Goal: Information Seeking & Learning: Learn about a topic

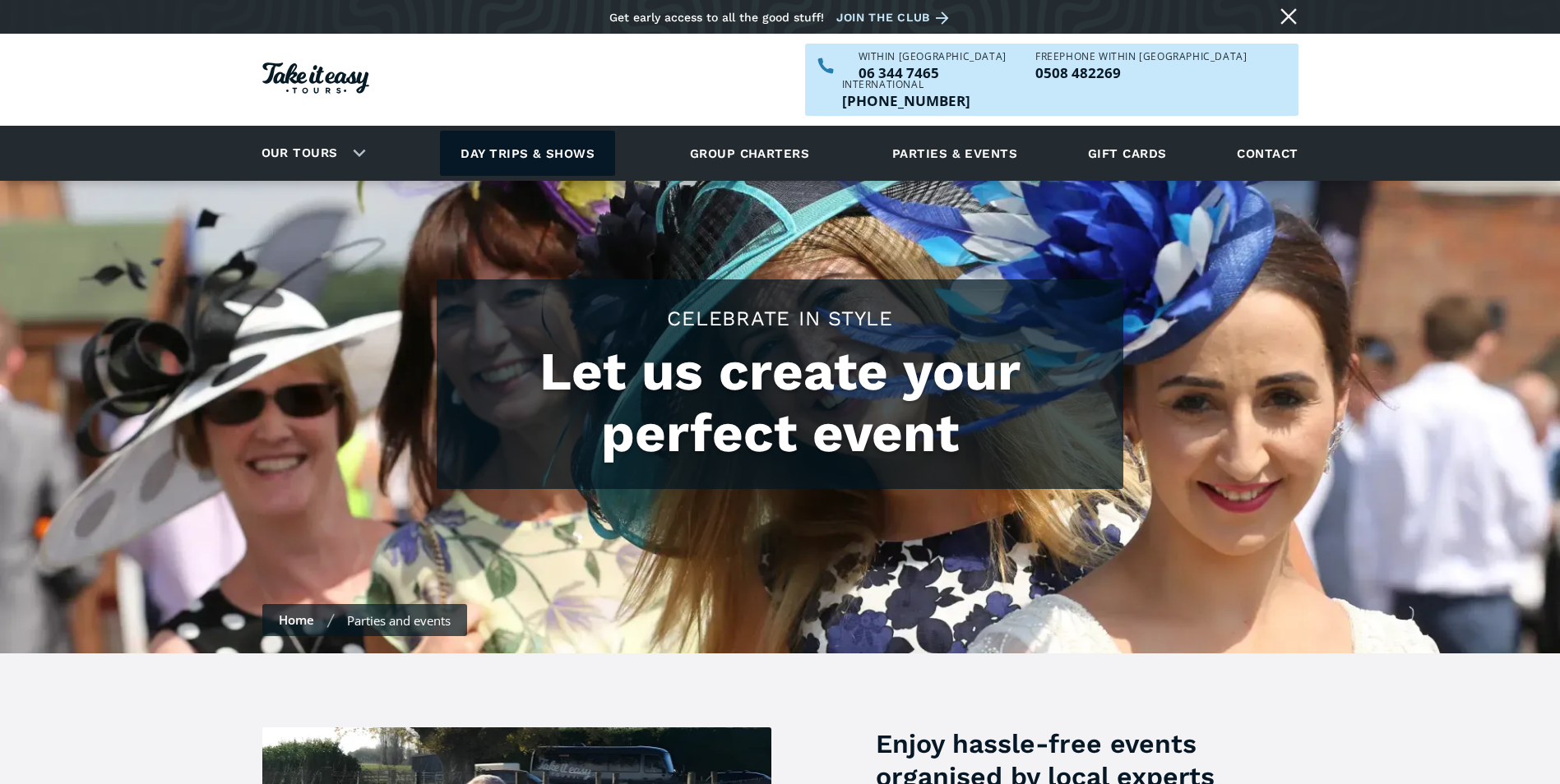
click at [532, 131] on link "Day trips & shows" at bounding box center [528, 154] width 176 height 45
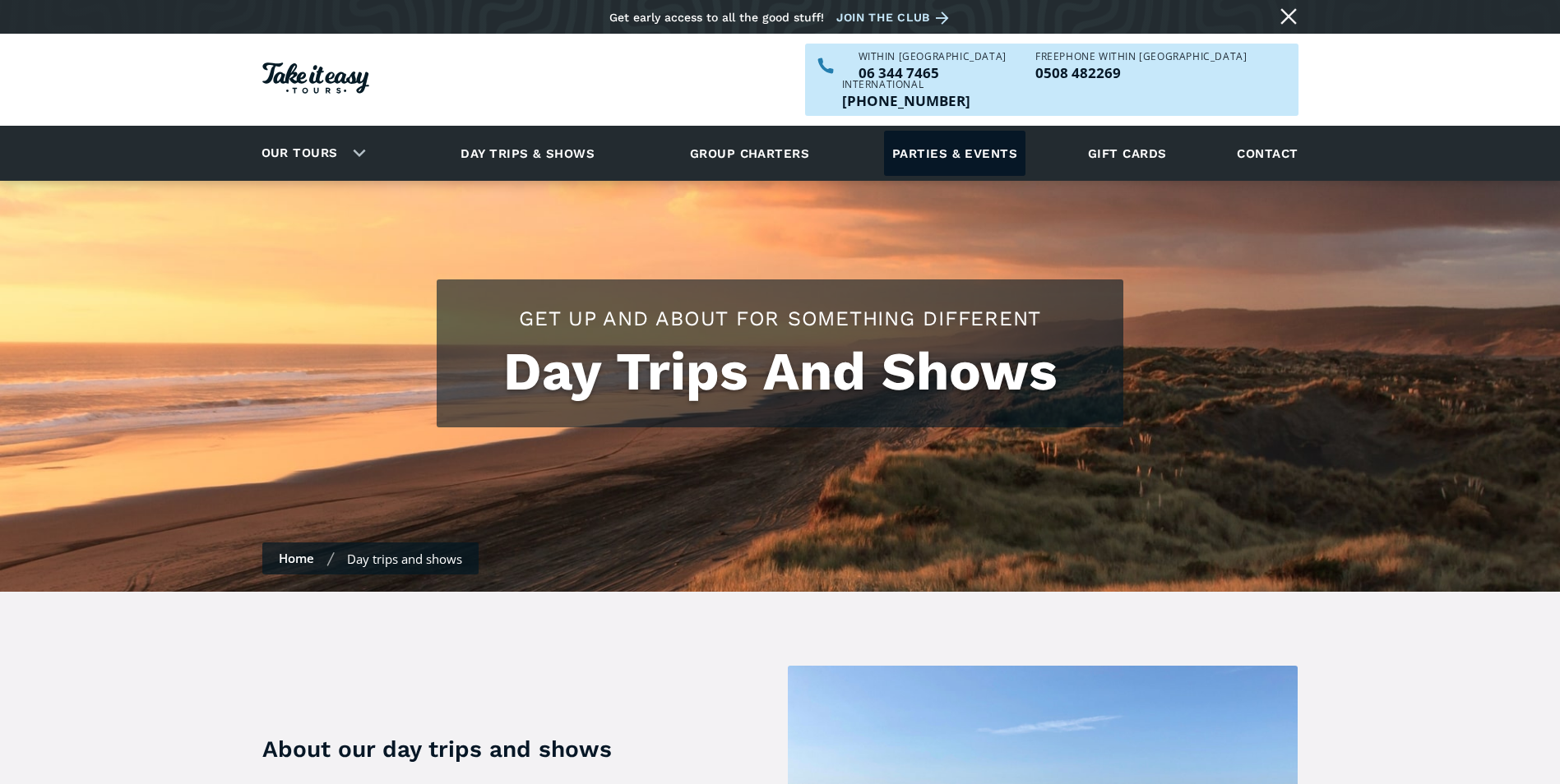
click at [959, 131] on link "Parties & events" at bounding box center [955, 154] width 142 height 45
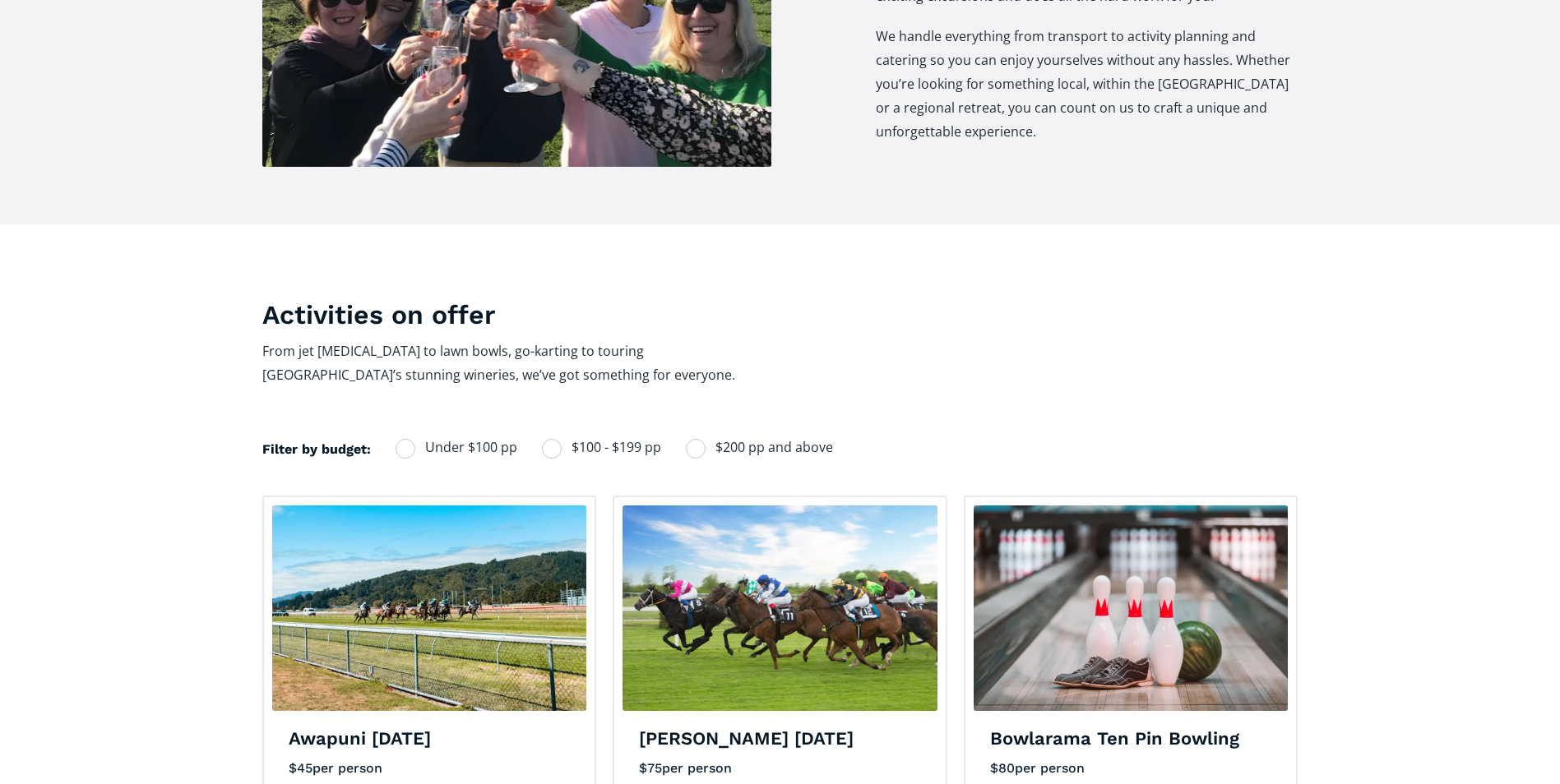
scroll to position [986, 0]
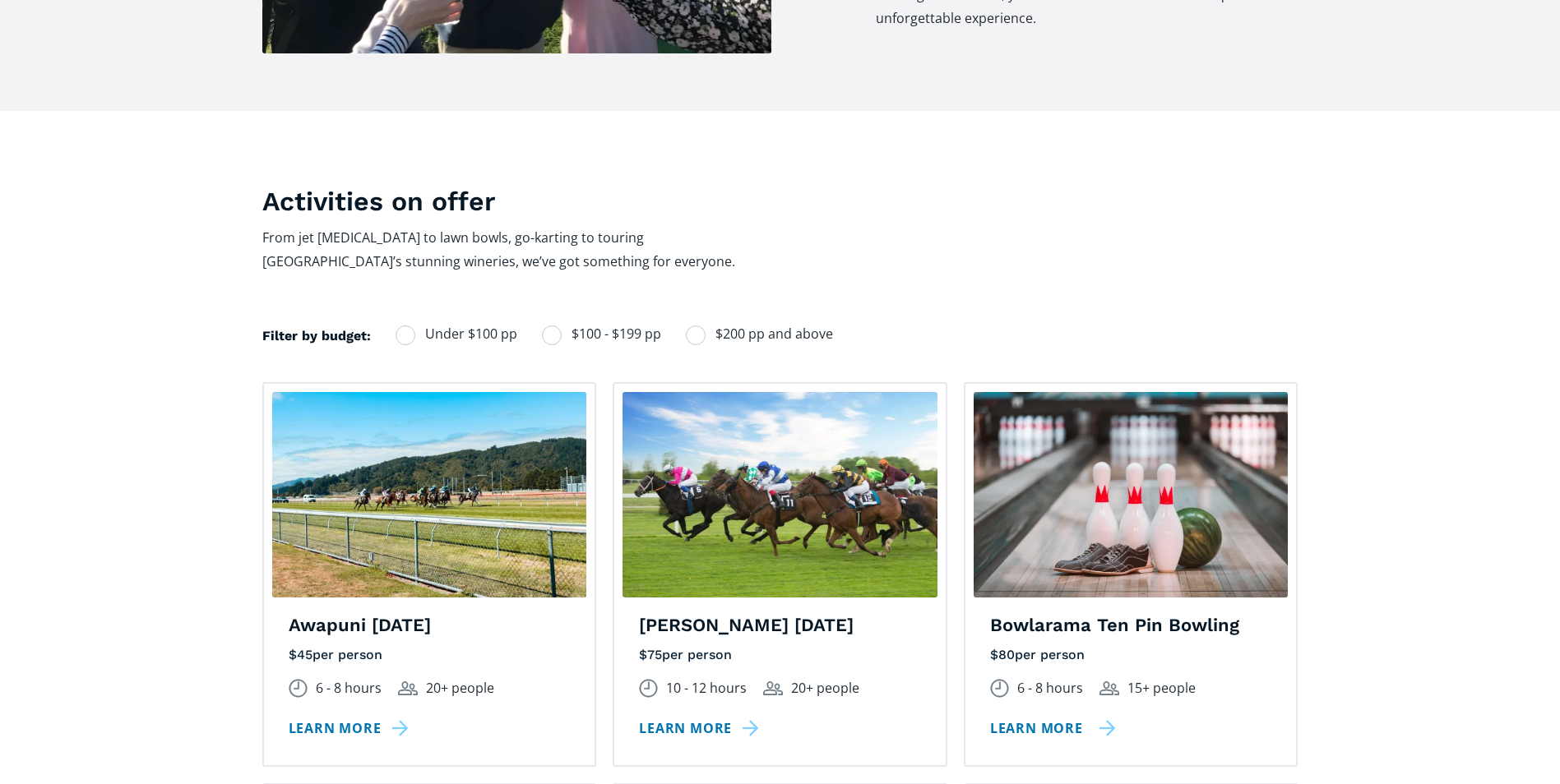
click at [1090, 717] on link "Learn more" at bounding box center [1052, 728] width 126 height 24
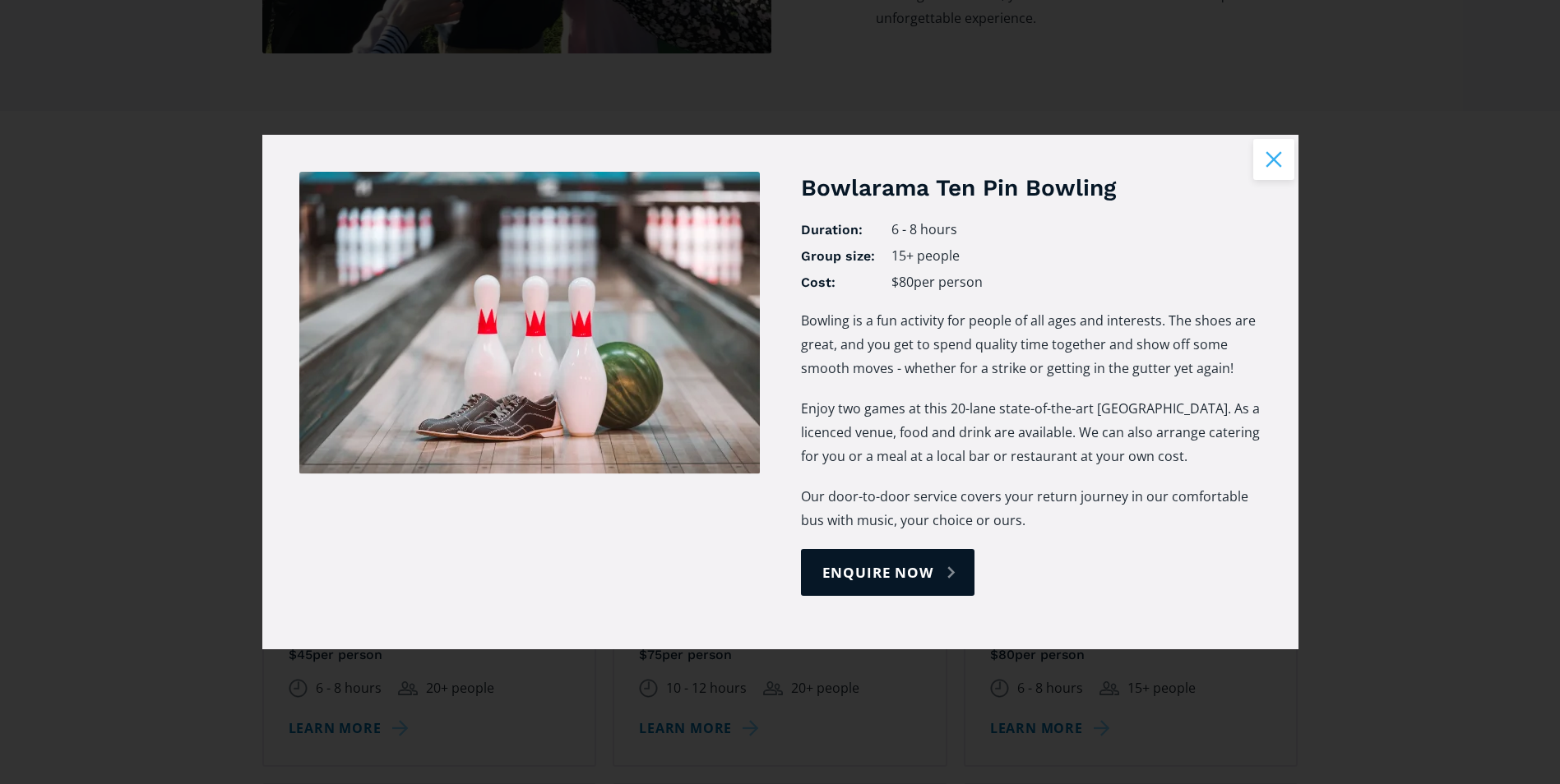
click at [1275, 159] on button "Close modal" at bounding box center [1274, 159] width 42 height 42
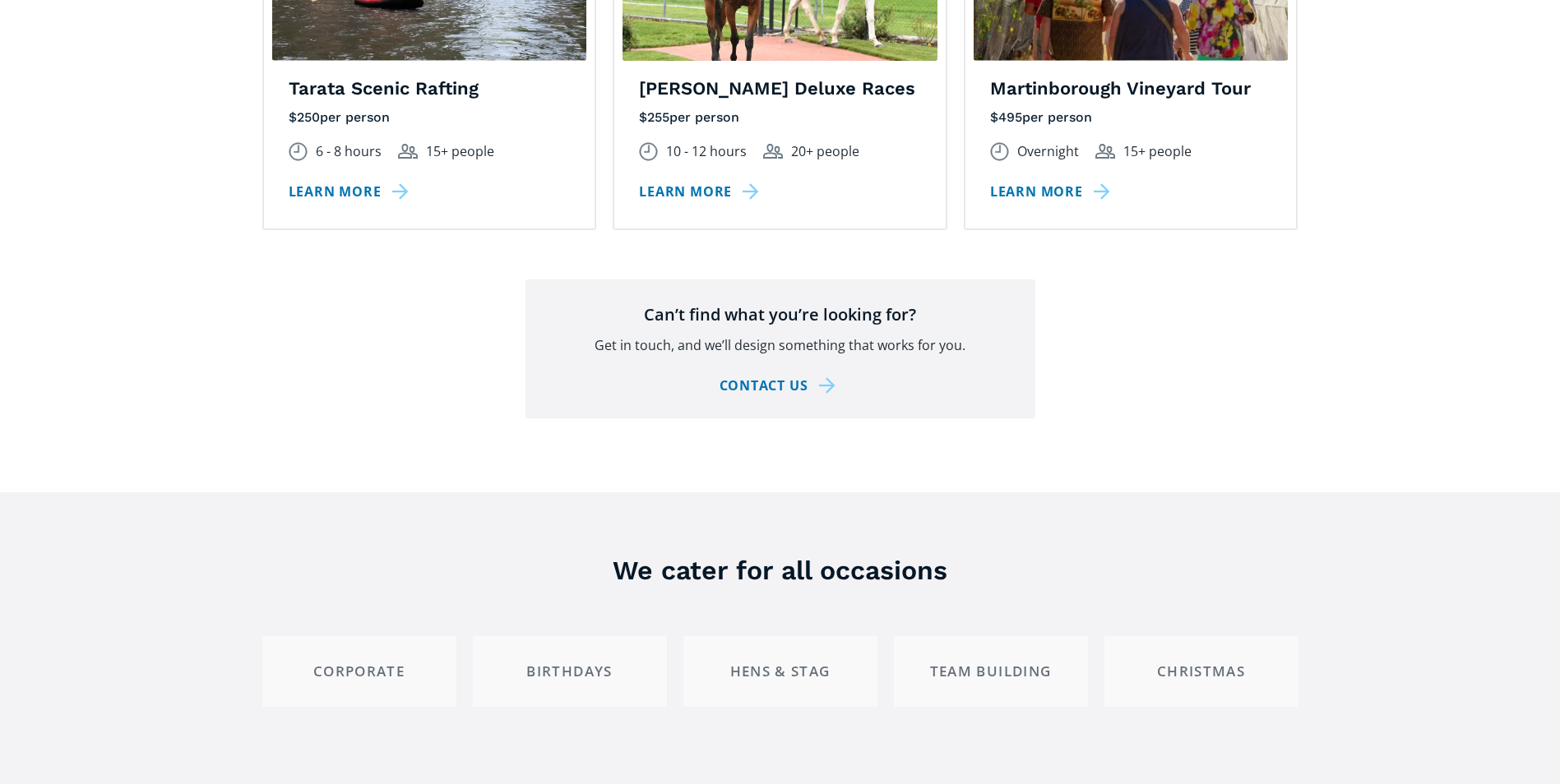
scroll to position [2877, 0]
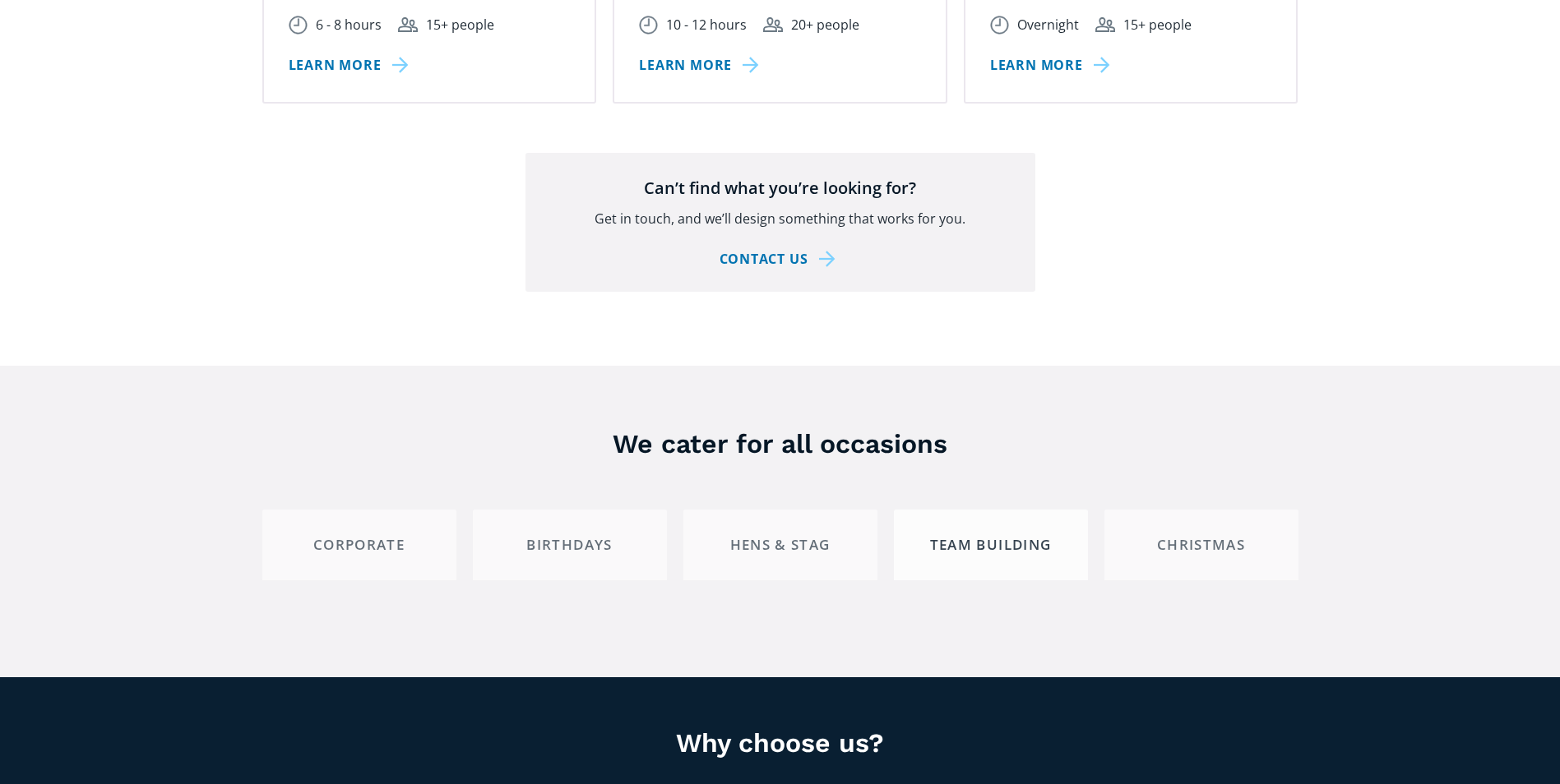
click at [998, 536] on div "Team building" at bounding box center [991, 544] width 166 height 18
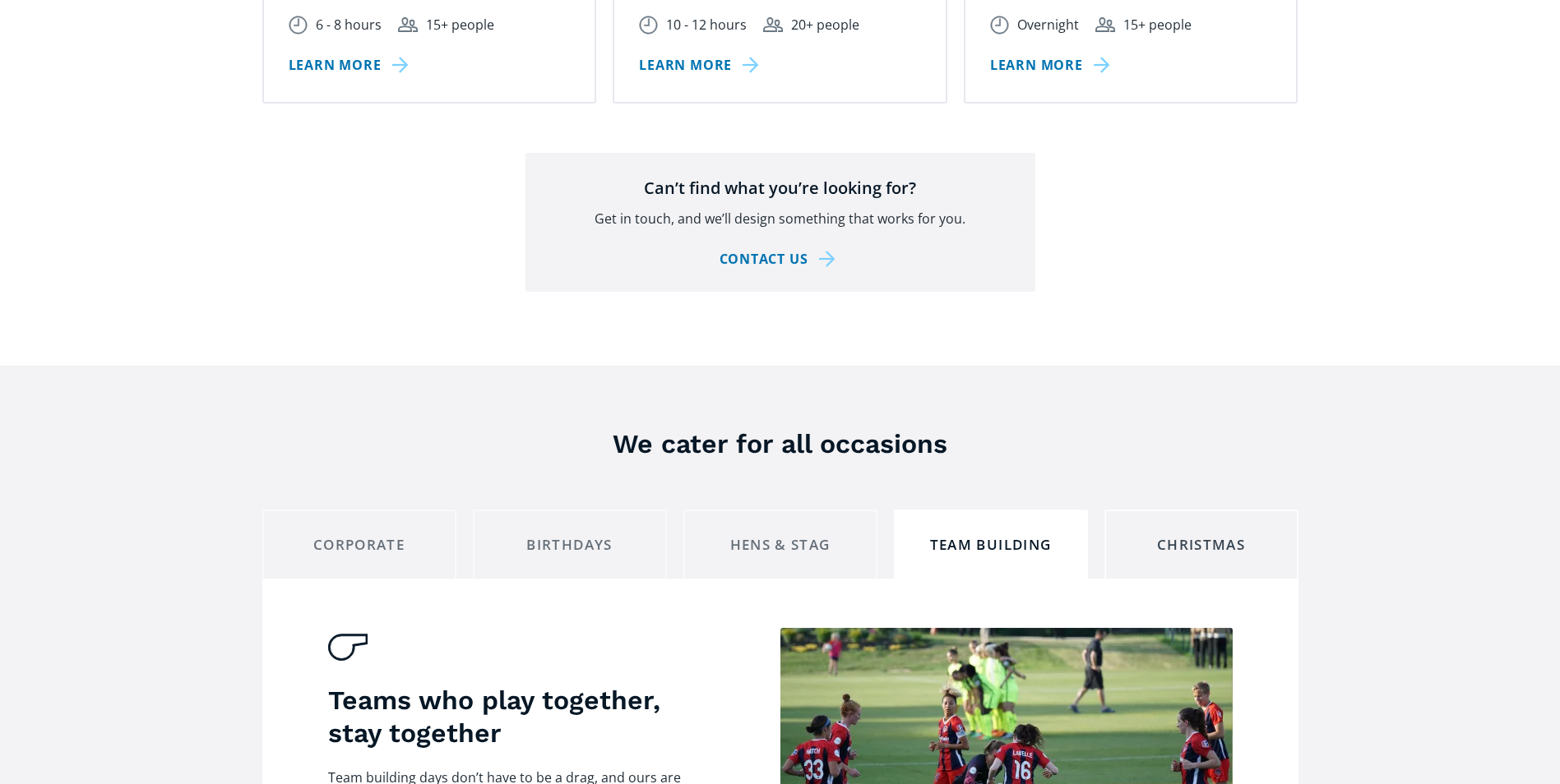
click at [1180, 536] on div "Christmas" at bounding box center [1201, 544] width 166 height 18
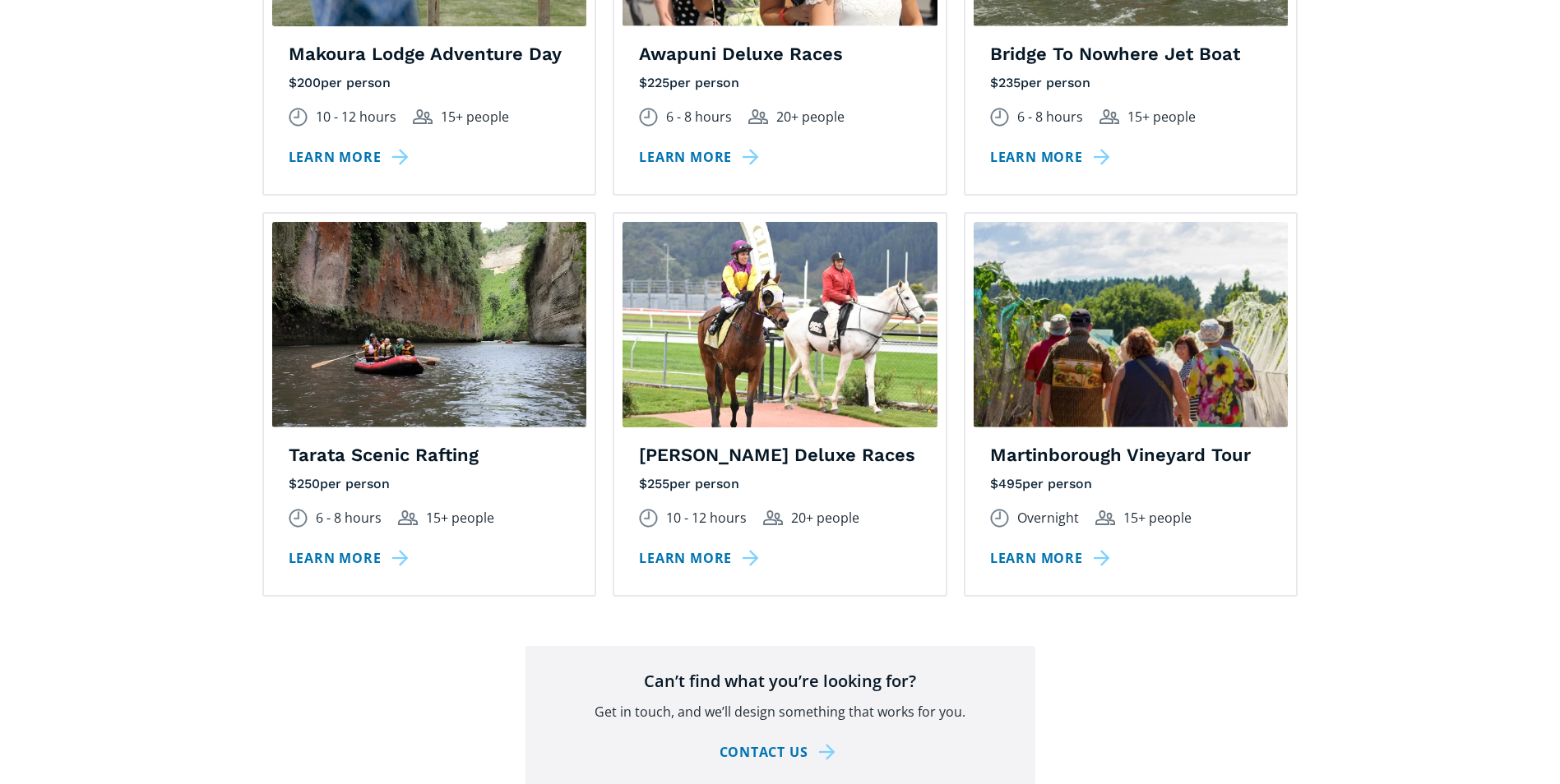
scroll to position [1973, 0]
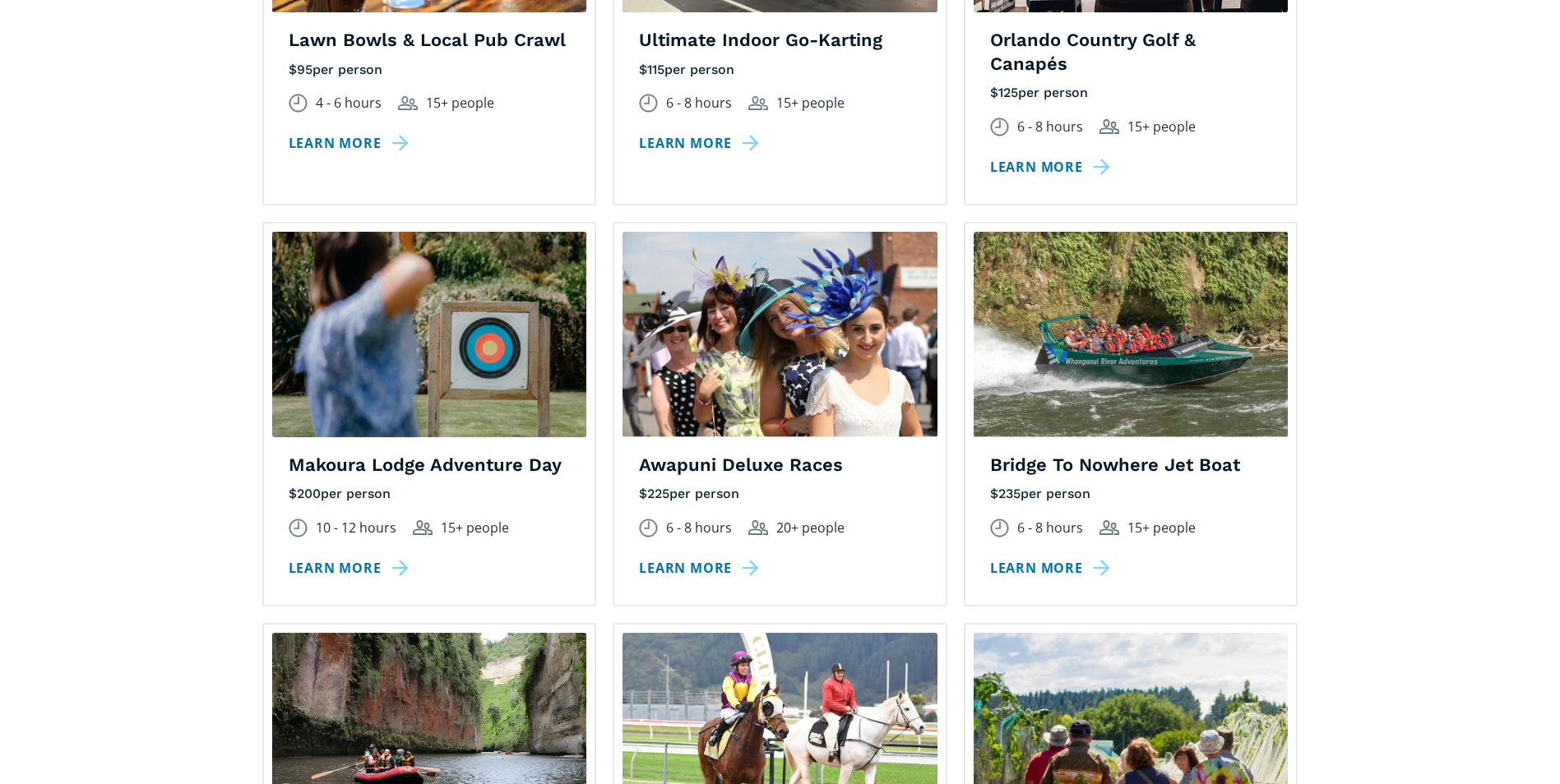
click at [389, 557] on link "Learn more" at bounding box center [351, 568] width 126 height 24
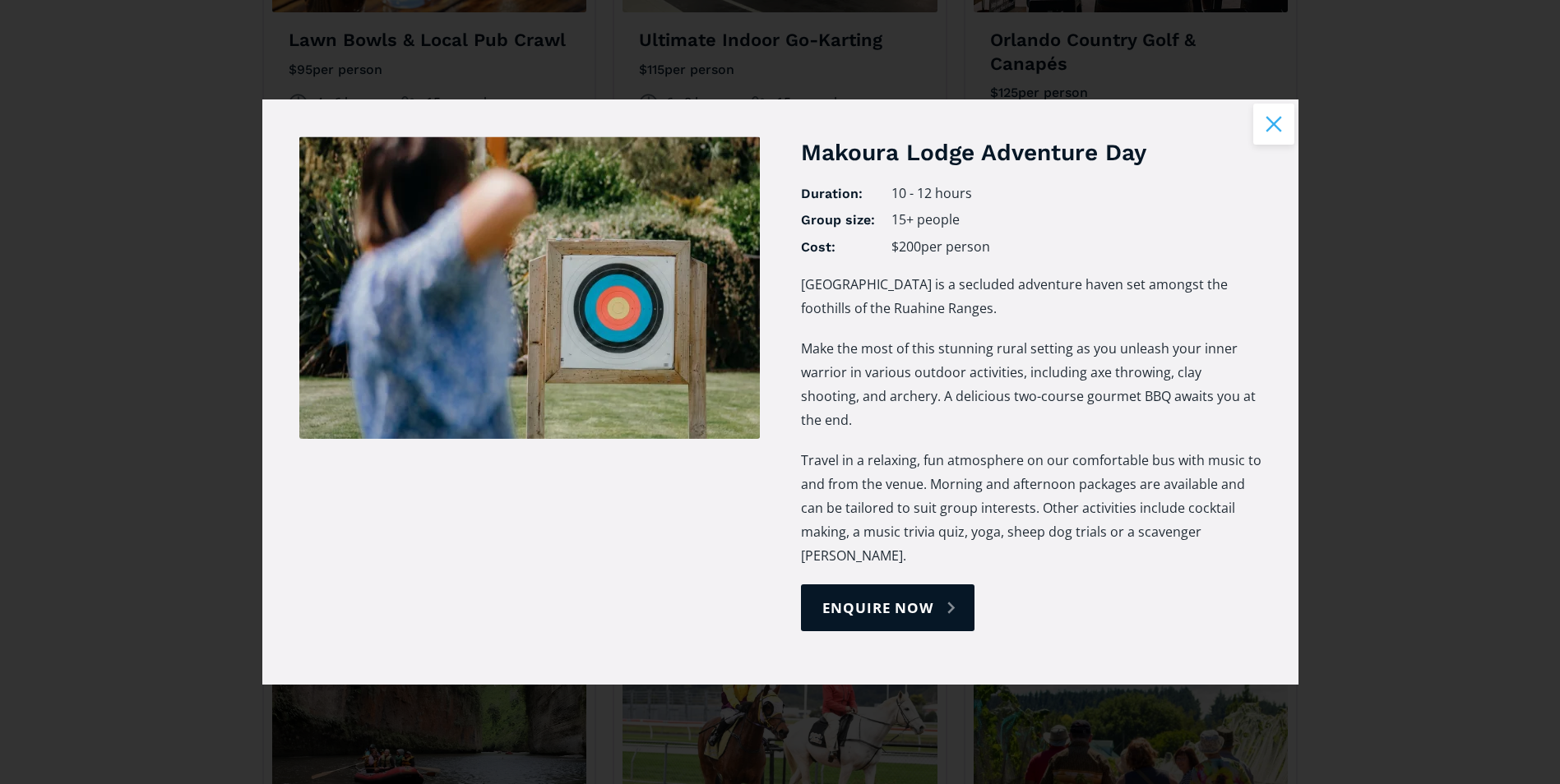
click at [1264, 144] on button "Close modal" at bounding box center [1274, 125] width 42 height 42
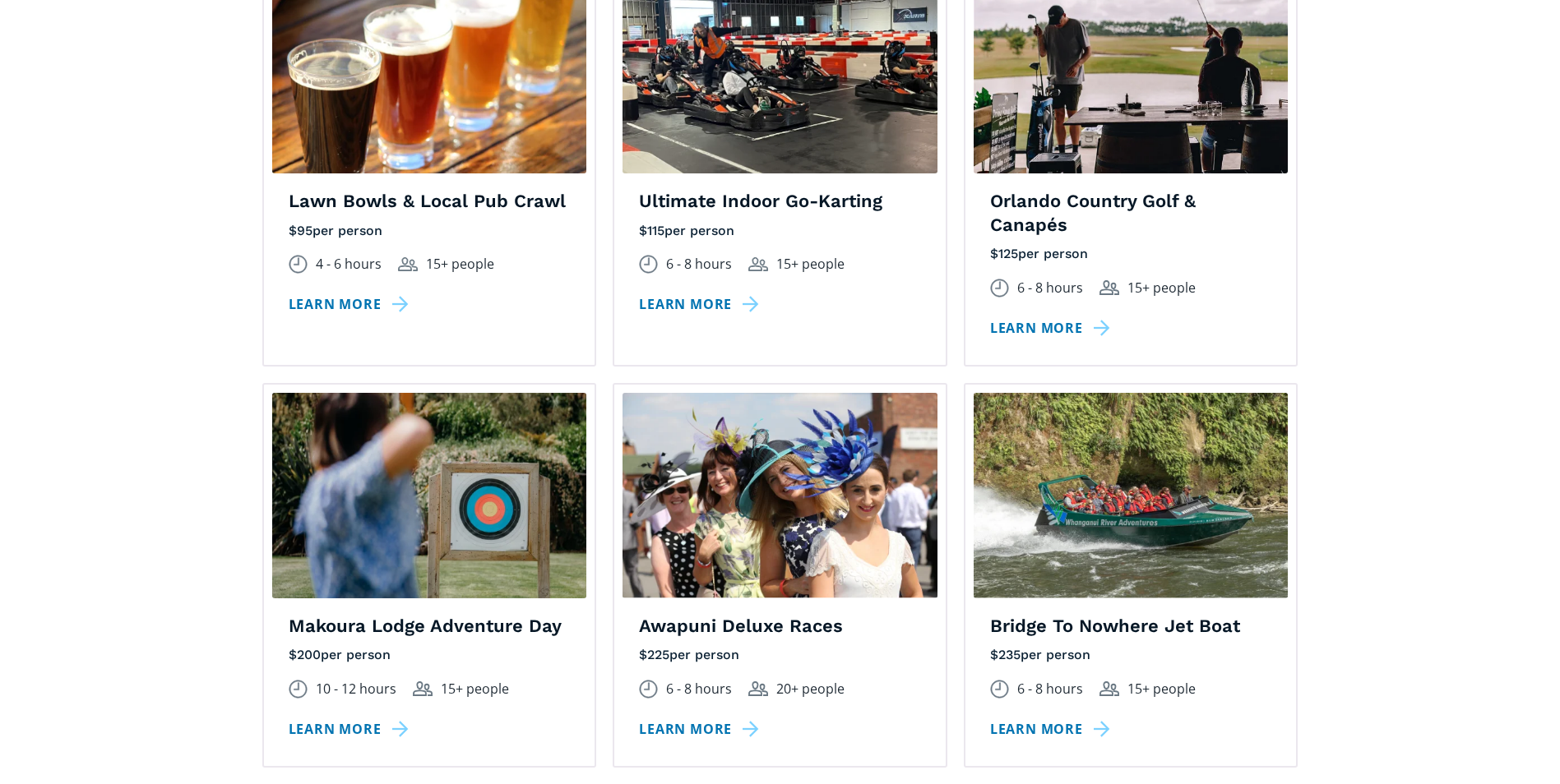
scroll to position [1643, 0]
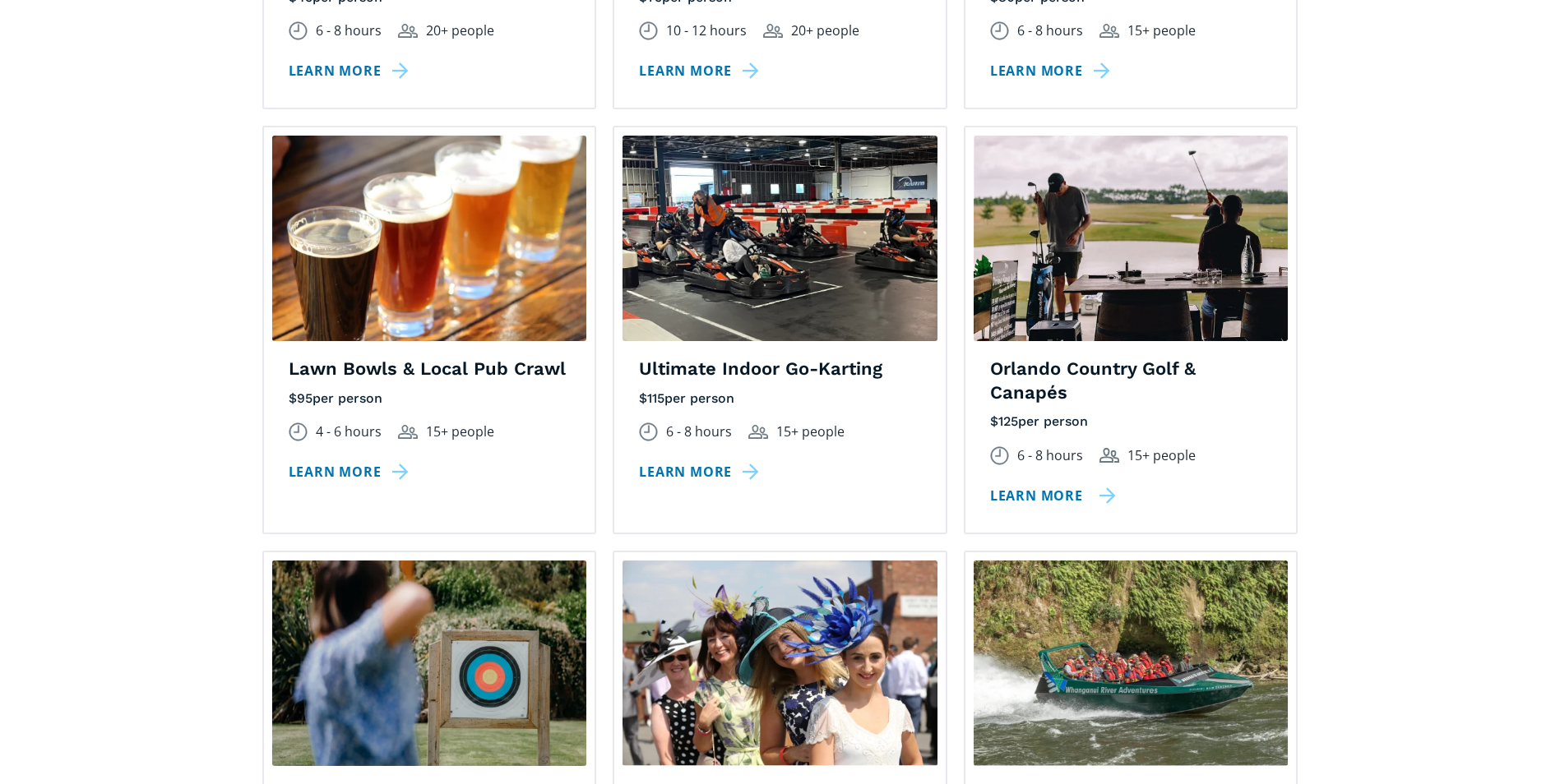
click at [1032, 484] on link "Learn more" at bounding box center [1052, 495] width 126 height 24
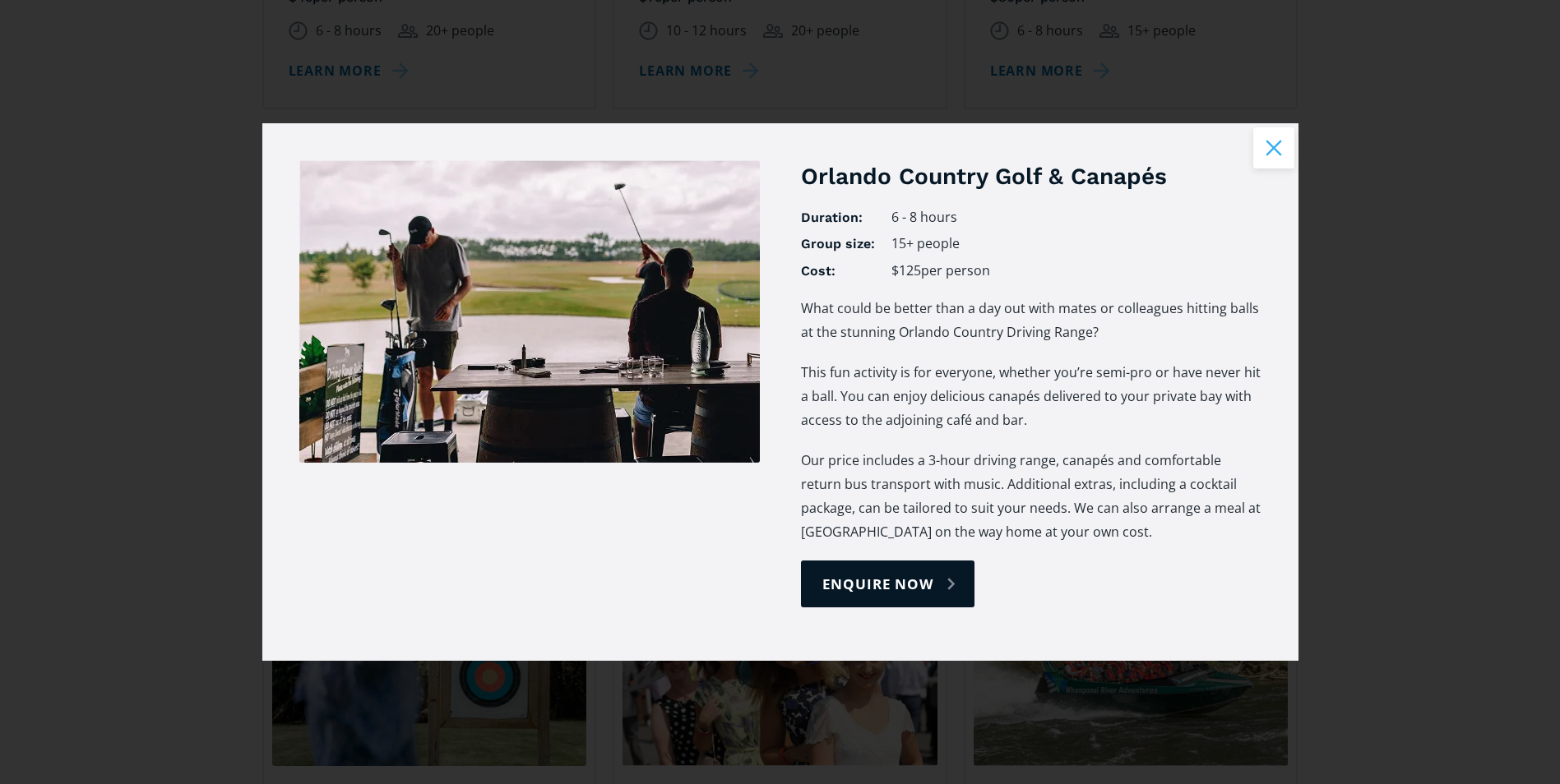
click at [1286, 150] on button "Close modal" at bounding box center [1274, 148] width 42 height 42
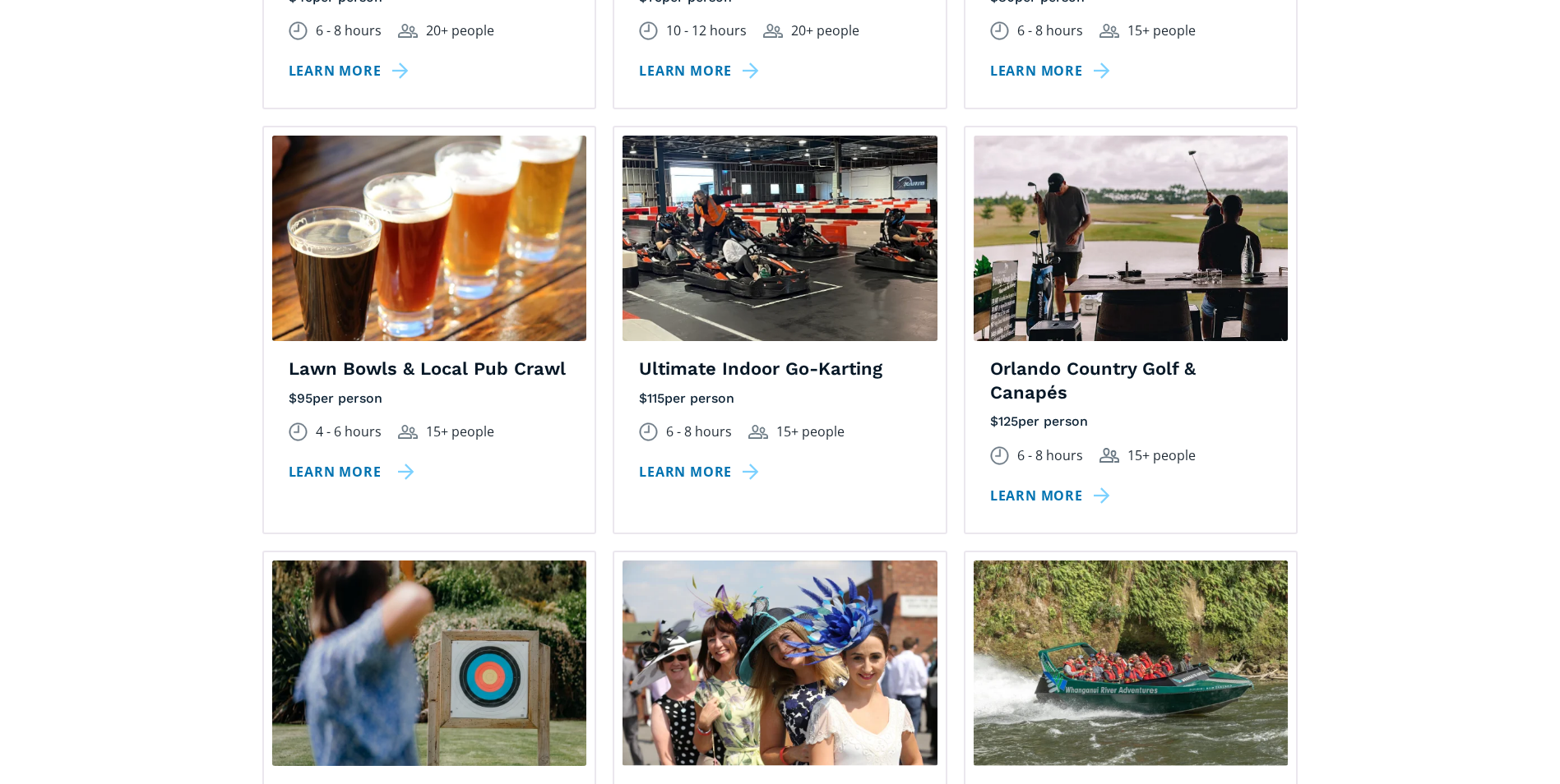
click at [366, 460] on link "Learn more" at bounding box center [351, 472] width 126 height 24
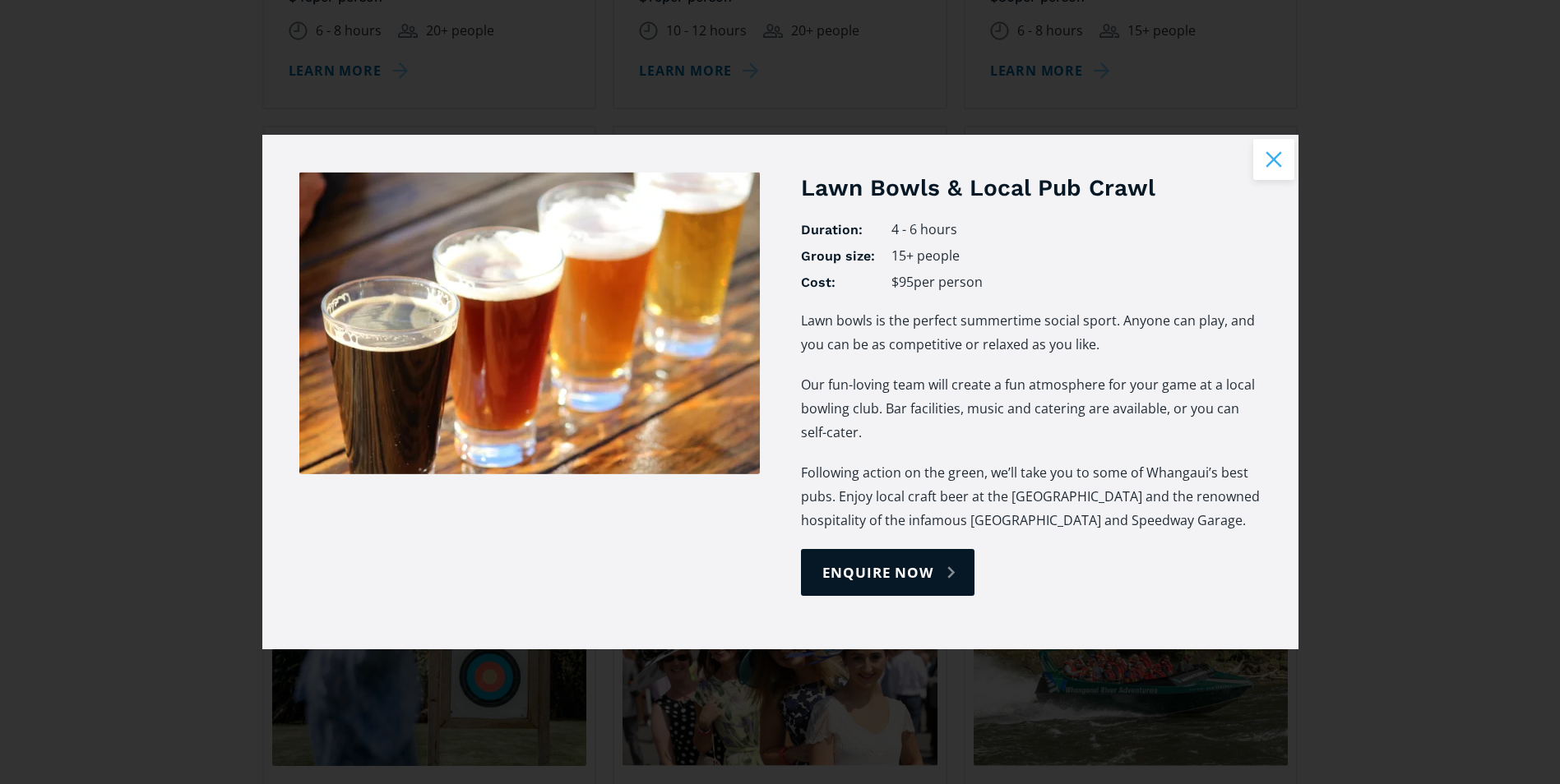
click at [1269, 154] on button "Close modal" at bounding box center [1274, 159] width 42 height 42
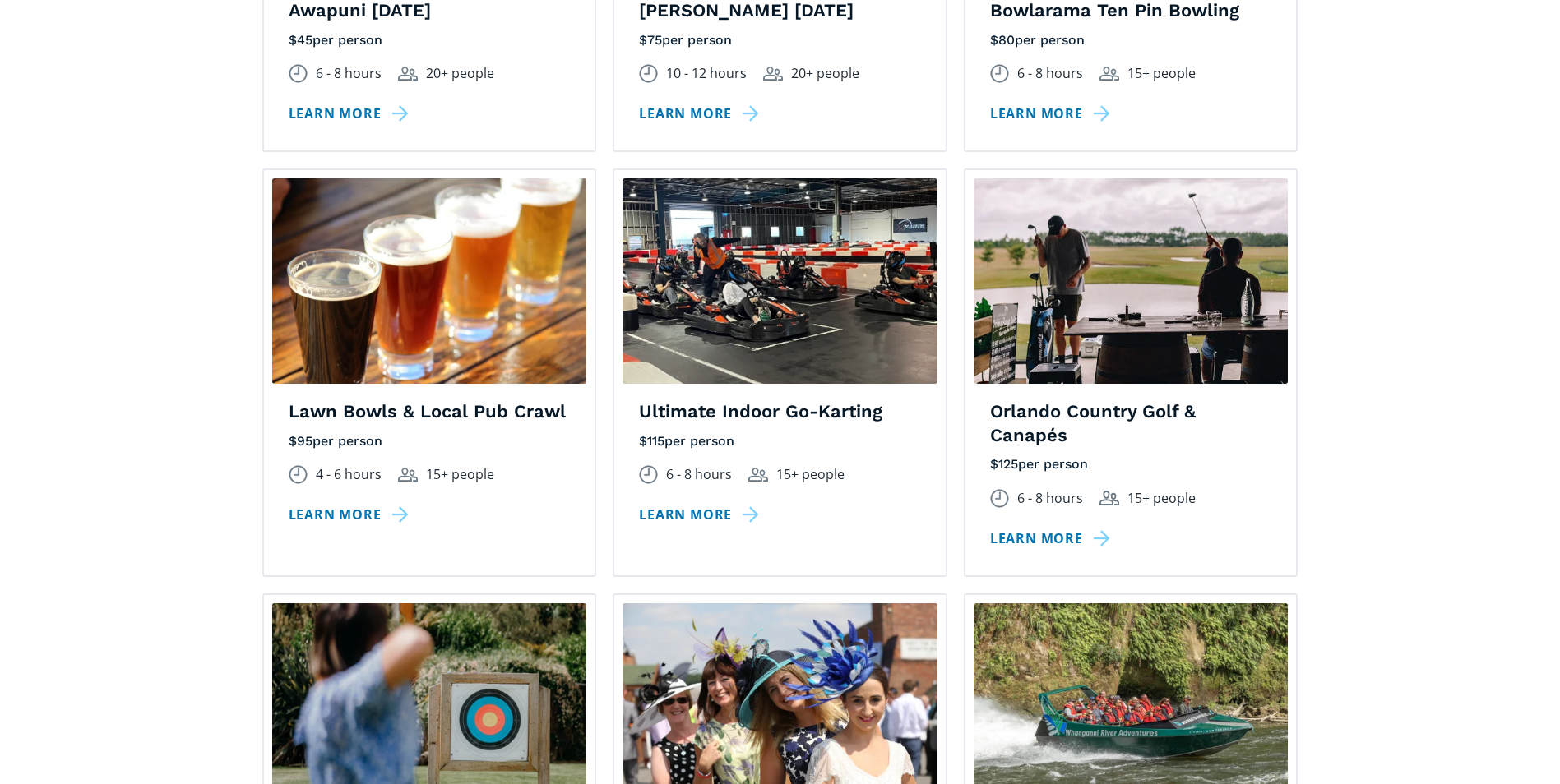
scroll to position [1561, 0]
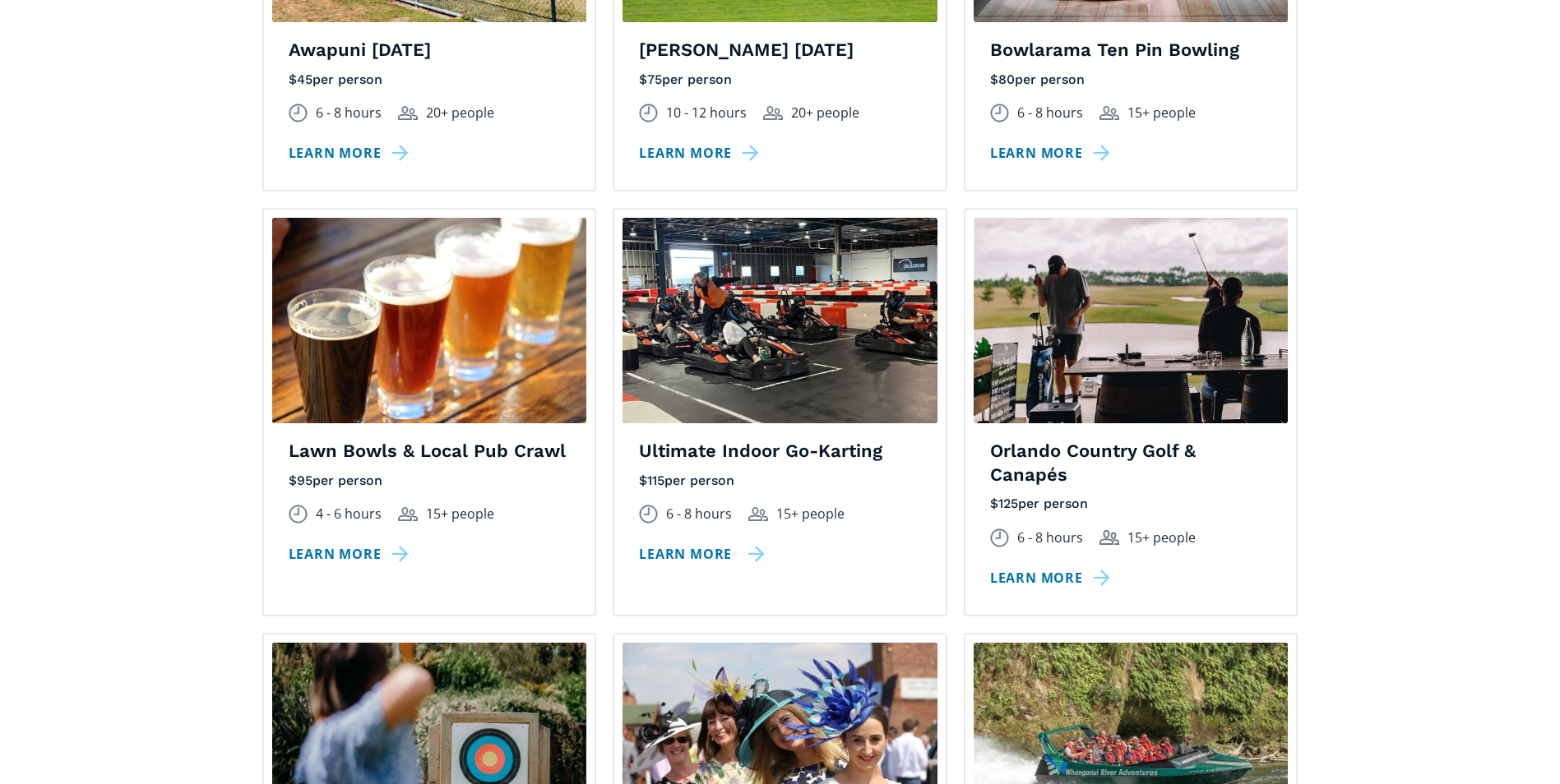
click at [723, 542] on link "Learn more" at bounding box center [701, 554] width 126 height 24
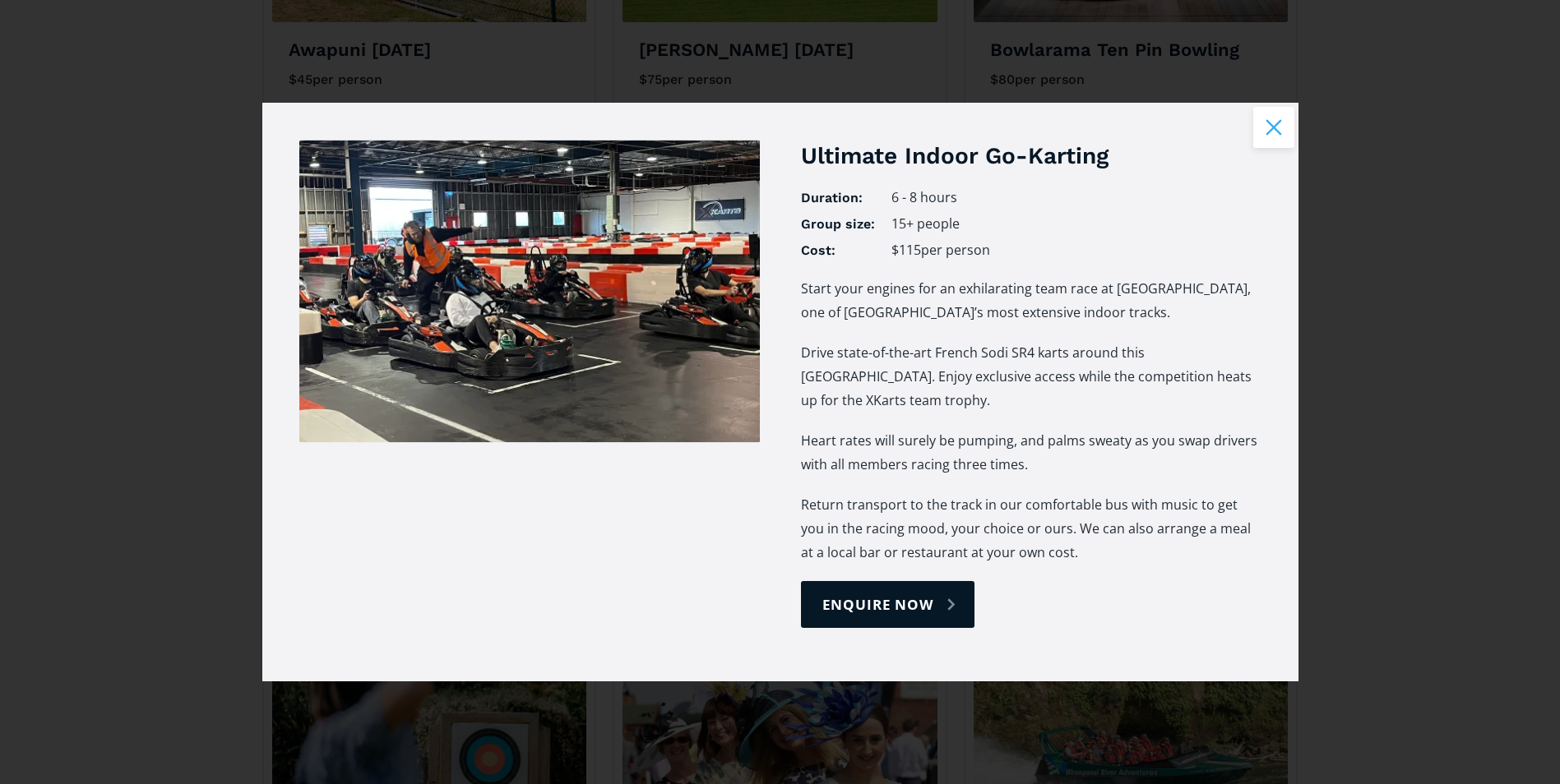
click at [1271, 129] on button "Close modal" at bounding box center [1274, 127] width 42 height 42
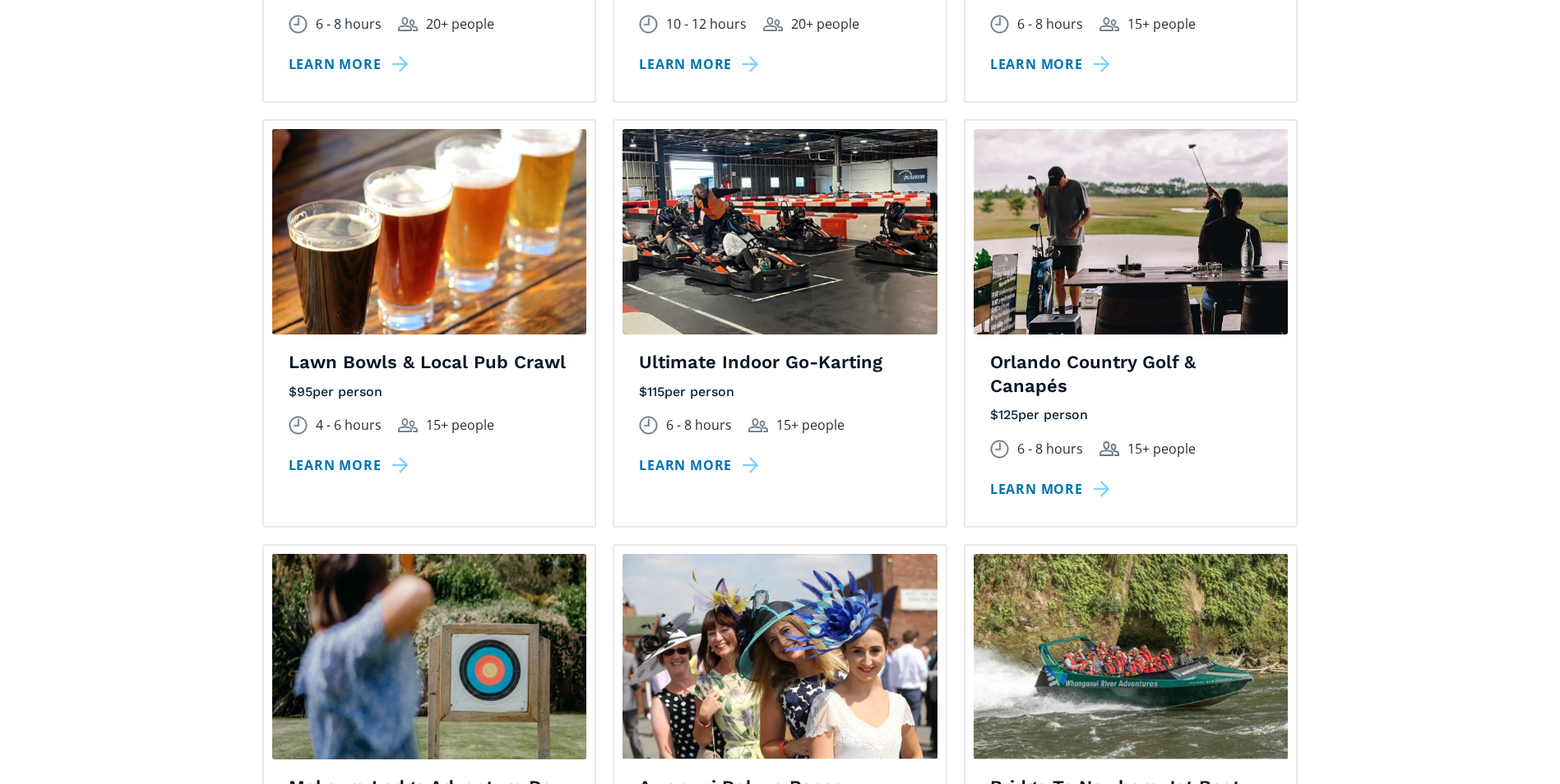
scroll to position [1397, 0]
